Goal: Task Accomplishment & Management: Use online tool/utility

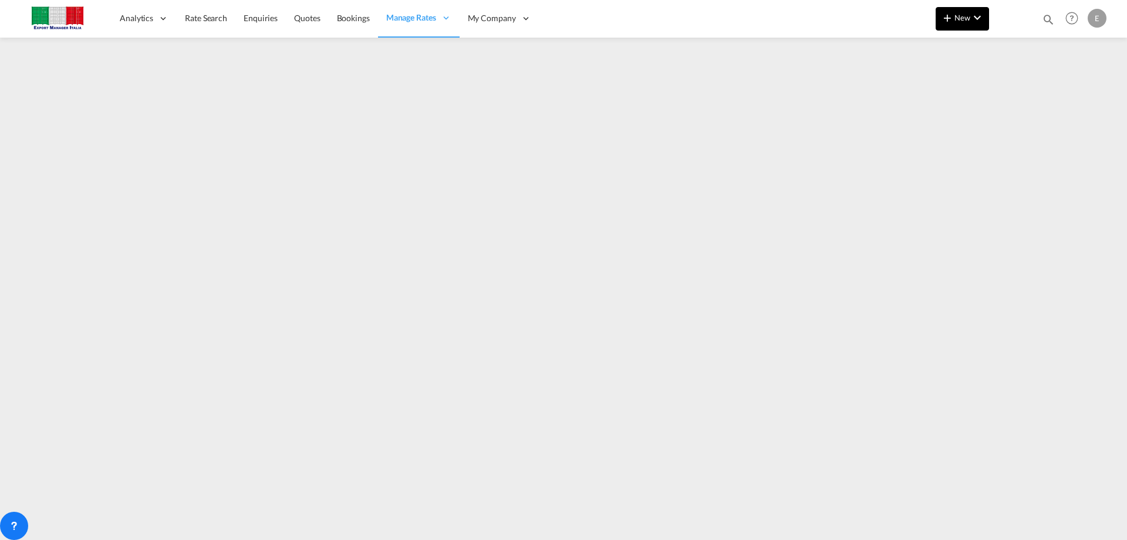
click at [954, 19] on md-icon "icon-plus 400-fg" at bounding box center [948, 18] width 14 height 14
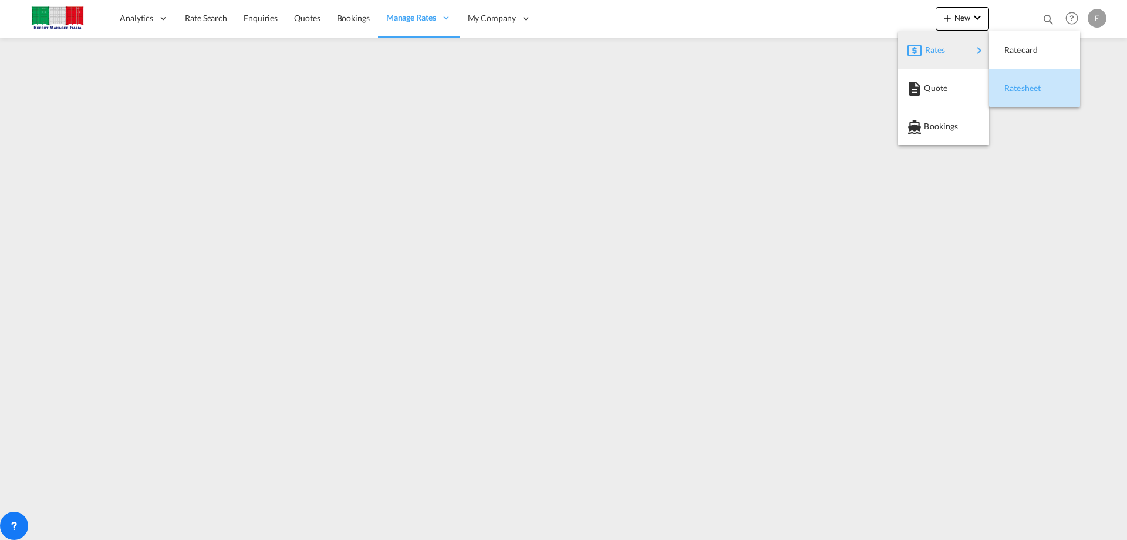
click at [1018, 92] on span "Ratesheet" at bounding box center [1011, 87] width 13 height 23
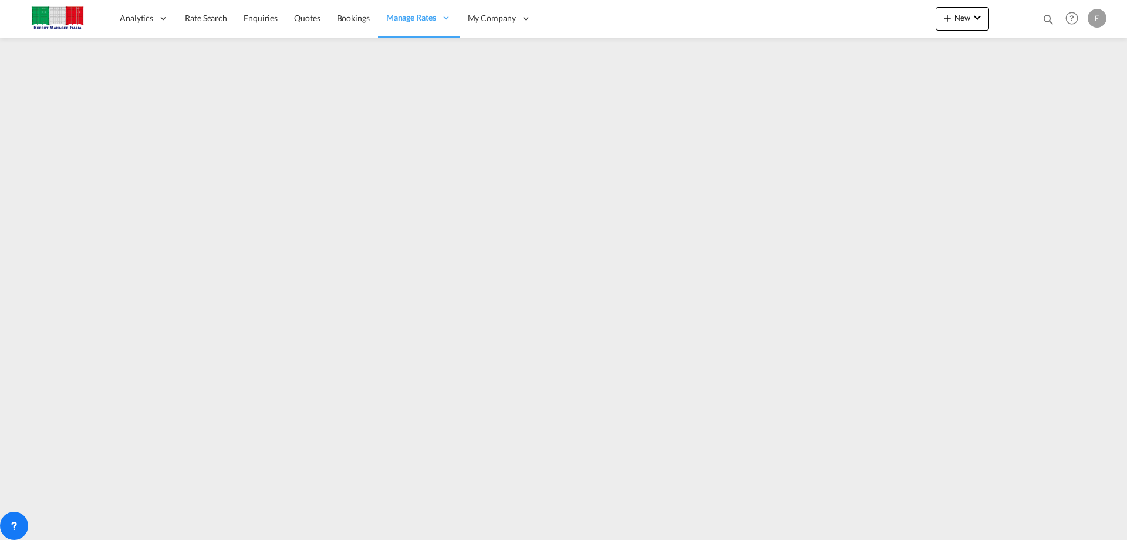
drag, startPoint x: 973, startPoint y: 527, endPoint x: 1014, endPoint y: 528, distance: 41.1
click at [1014, 528] on div at bounding box center [563, 284] width 1127 height 492
click at [971, 16] on md-icon "icon-chevron-down" at bounding box center [978, 18] width 14 height 14
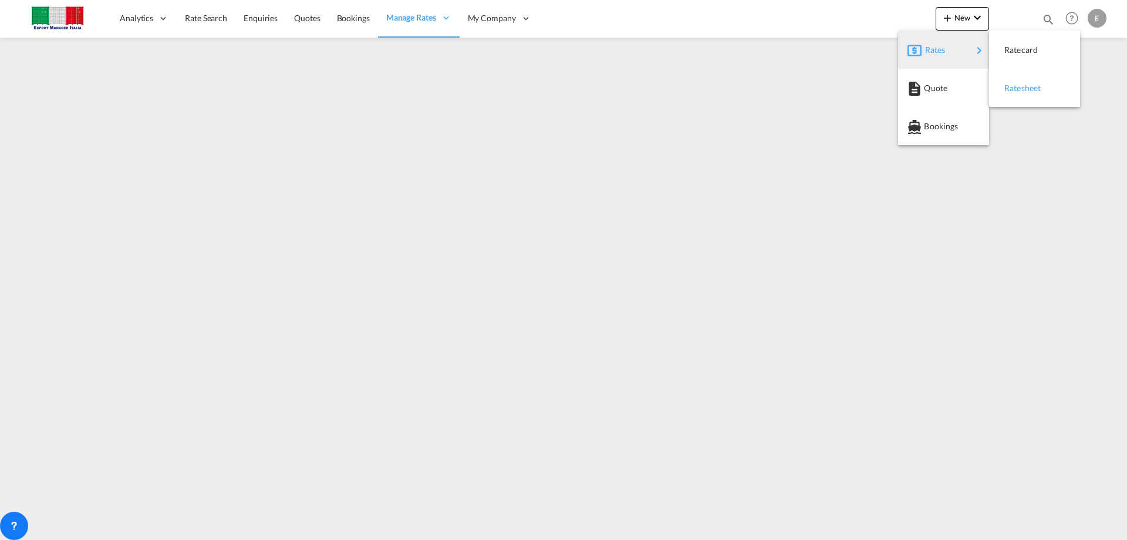
click at [1041, 93] on div "Ratesheet" at bounding box center [1026, 87] width 43 height 29
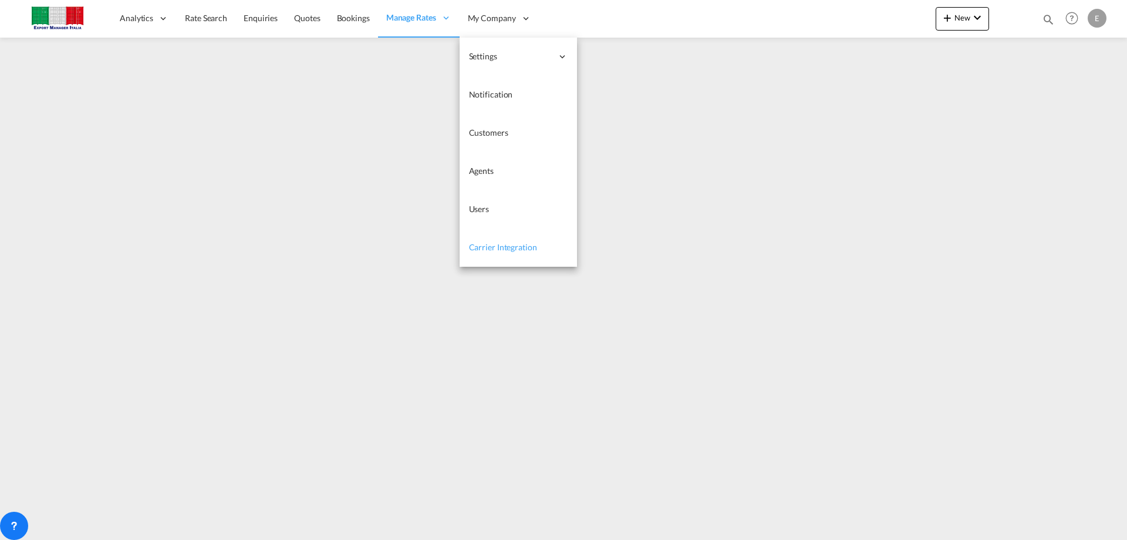
click at [490, 243] on span "Carrier Integration" at bounding box center [503, 247] width 68 height 10
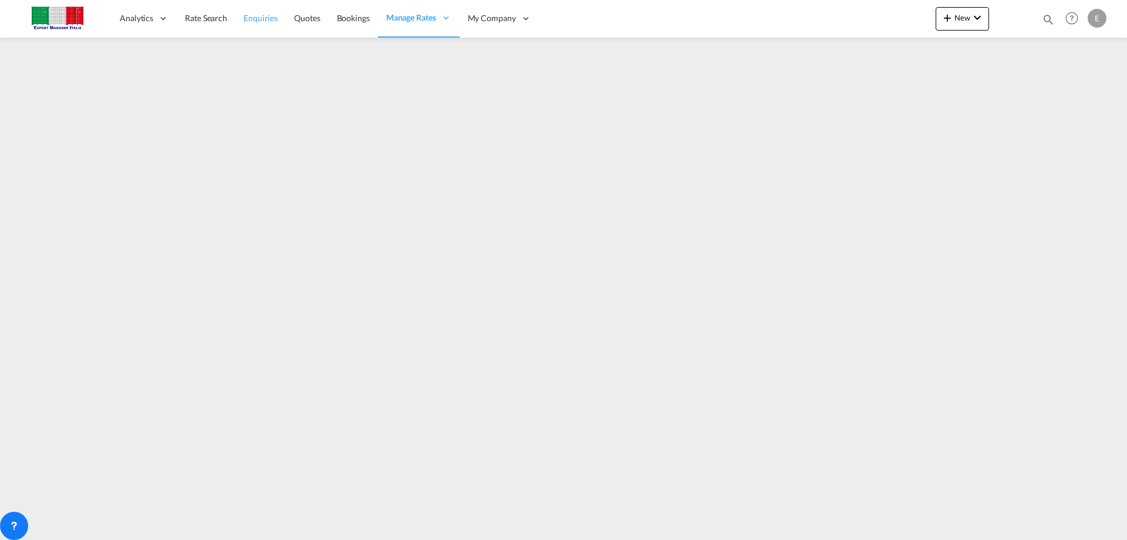
click at [254, 20] on span "Enquiries" at bounding box center [261, 18] width 34 height 10
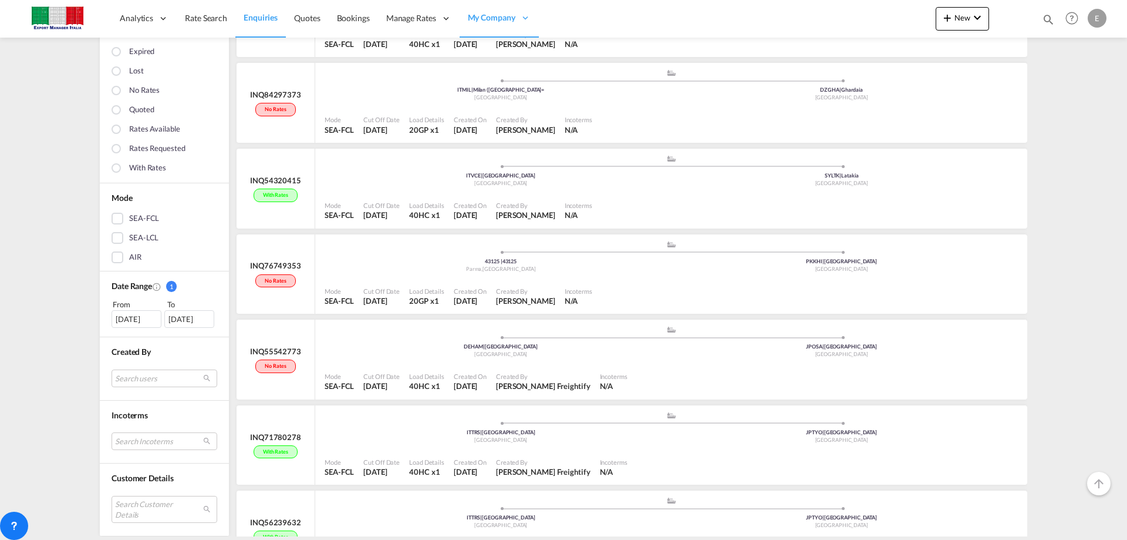
scroll to position [918, 0]
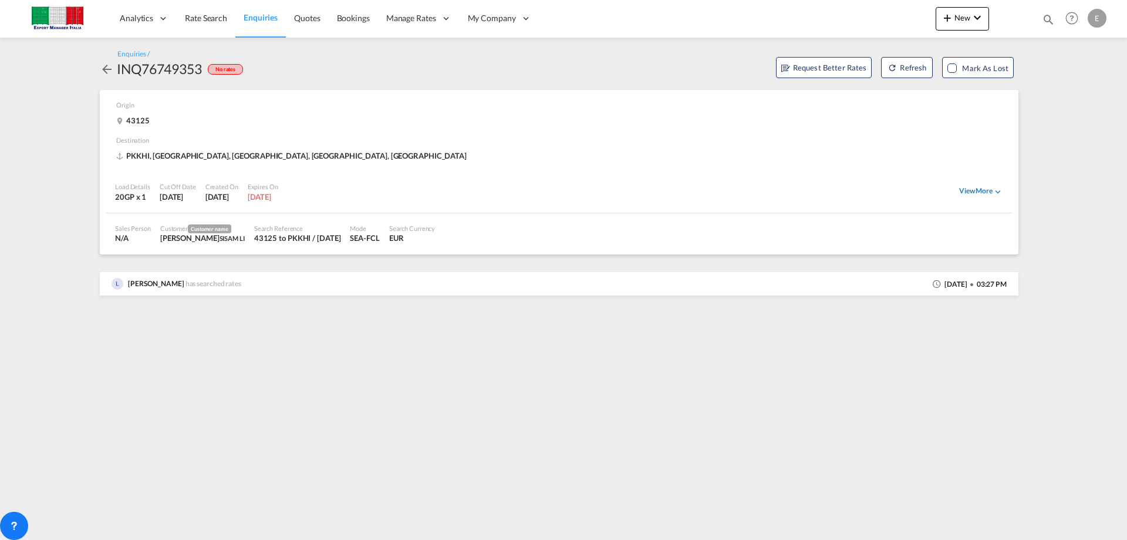
click at [994, 193] on md-icon "icon-chevron-down" at bounding box center [998, 191] width 11 height 11
